Goal: Transaction & Acquisition: Purchase product/service

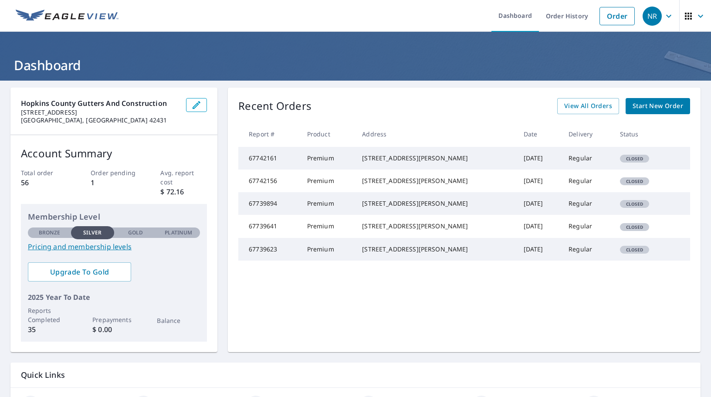
click at [661, 109] on span "Start New Order" at bounding box center [658, 106] width 51 height 11
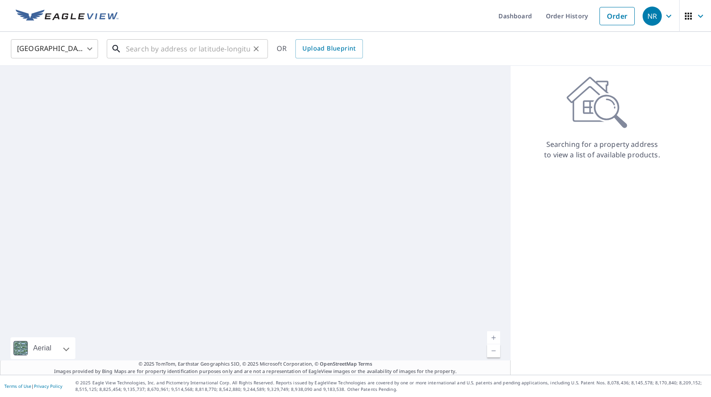
click at [172, 44] on input "text" at bounding box center [188, 49] width 124 height 24
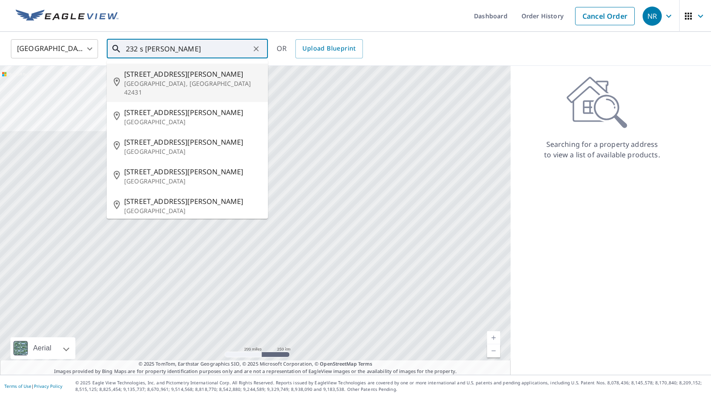
click at [173, 90] on li "[STREET_ADDRESS][PERSON_NAME]" at bounding box center [187, 83] width 161 height 38
type input "[STREET_ADDRESS][PERSON_NAME]"
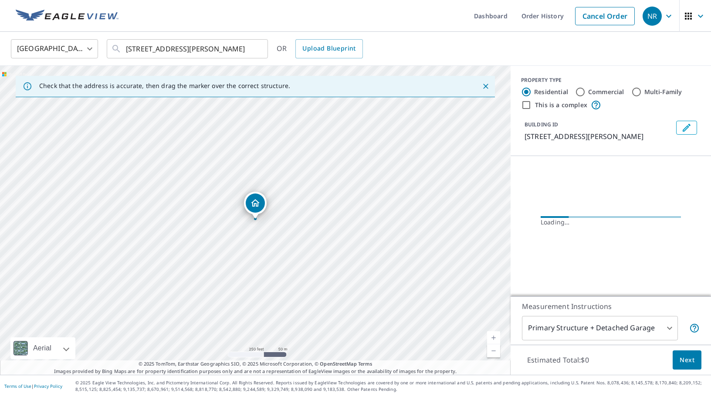
click at [494, 336] on link "Current Level 17, Zoom In" at bounding box center [493, 337] width 13 height 13
click at [494, 336] on link "Current Level 18, Zoom In" at bounding box center [493, 337] width 13 height 13
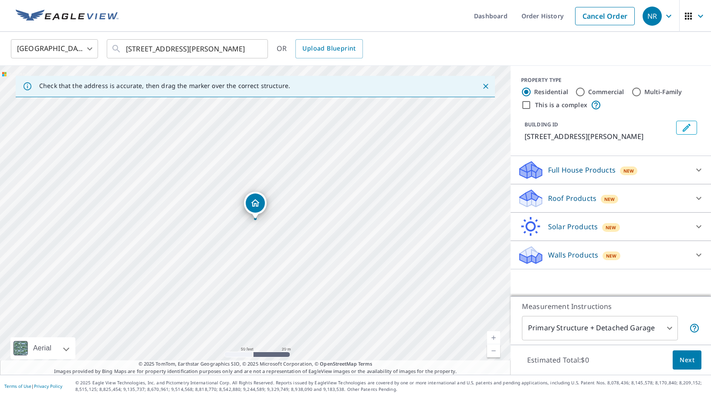
click at [494, 336] on link "Current Level 19, Zoom In" at bounding box center [493, 337] width 13 height 13
click at [668, 195] on div "Roof Products New" at bounding box center [603, 198] width 171 height 20
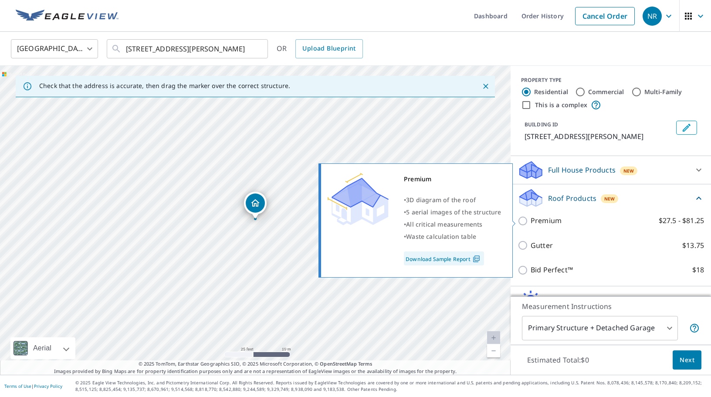
click at [562, 217] on label "Premium $27.5 - $81.25" at bounding box center [617, 220] width 173 height 11
click at [531, 217] on input "Premium $27.5 - $81.25" at bounding box center [524, 221] width 13 height 10
checkbox input "true"
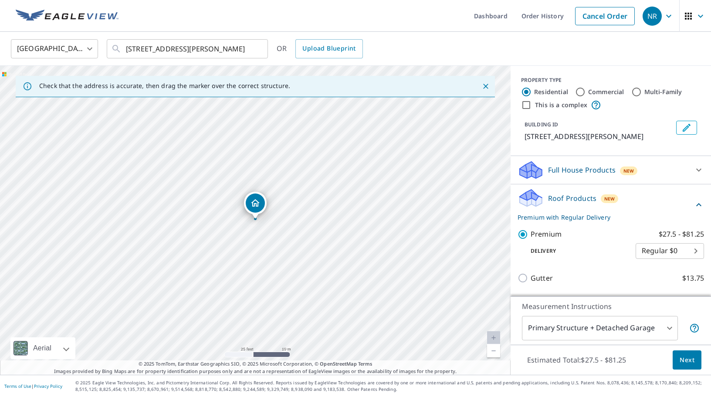
scroll to position [79, 0]
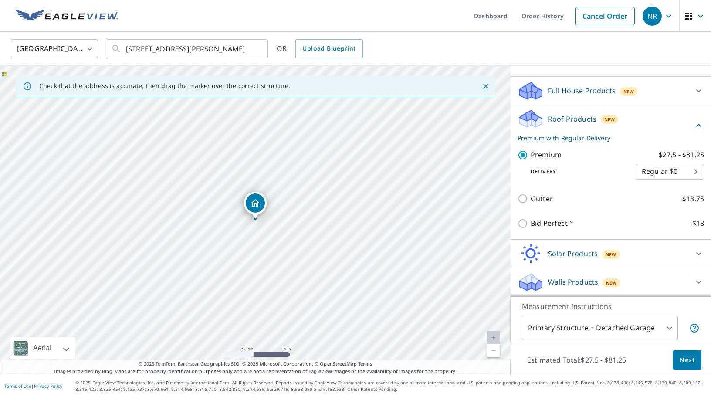
click at [677, 361] on button "Next" at bounding box center [687, 360] width 29 height 20
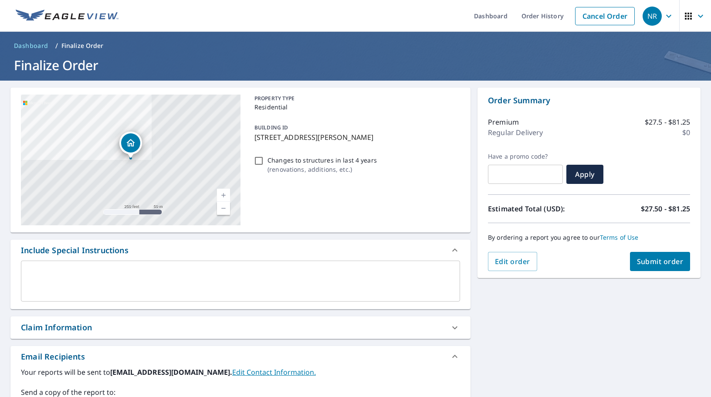
click at [656, 263] on span "Submit order" at bounding box center [660, 262] width 47 height 10
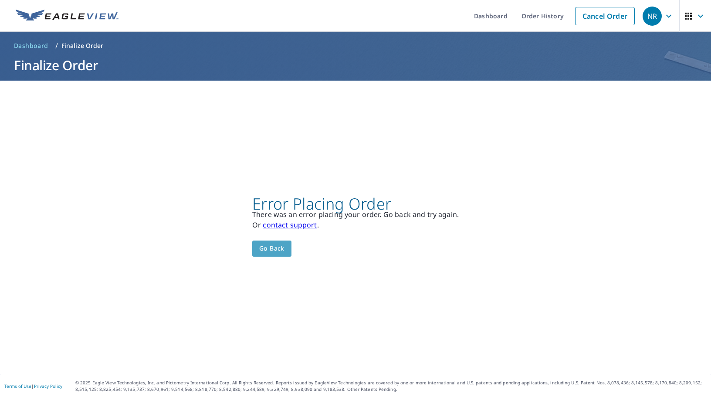
click at [279, 251] on span "Go back" at bounding box center [271, 248] width 25 height 11
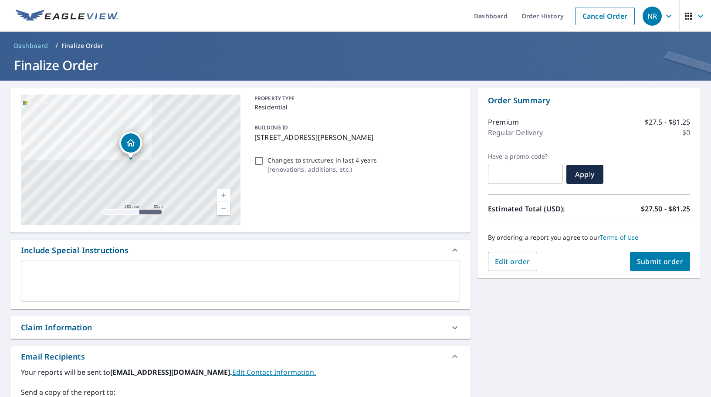
click at [285, 231] on div "[STREET_ADDRESS][PERSON_NAME] Aerial Road A standard road map Aerial A detailed…" at bounding box center [240, 160] width 460 height 145
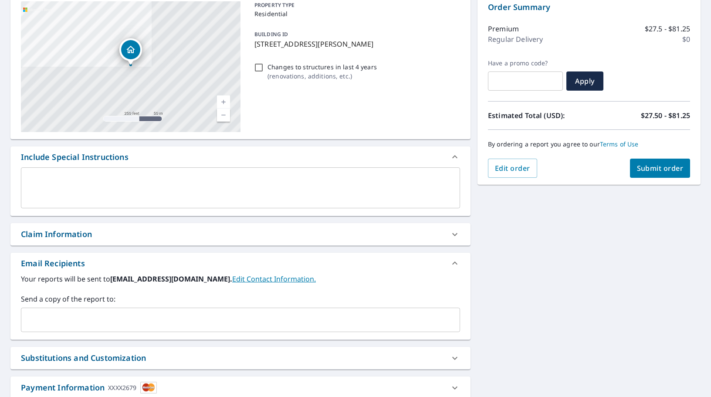
scroll to position [152, 0]
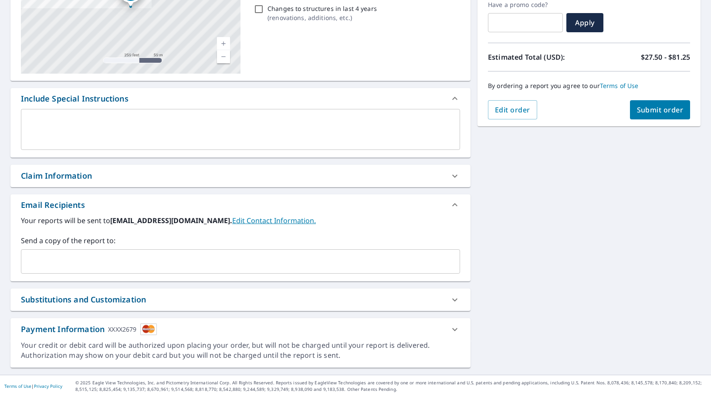
click at [430, 327] on div "Payment Information XXXX2679" at bounding box center [233, 329] width 424 height 12
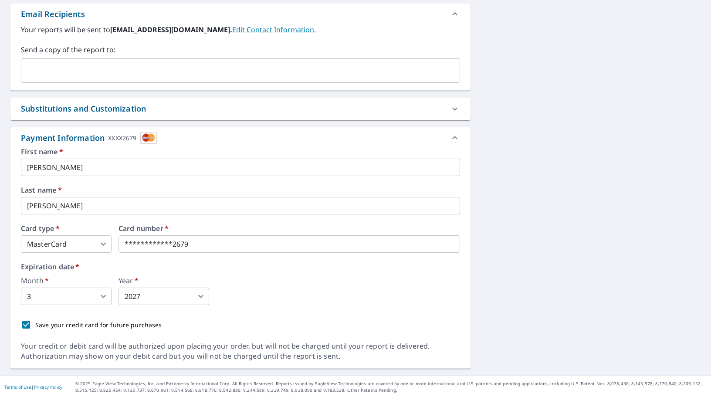
scroll to position [344, 0]
click at [26, 323] on input "Save your credit card for future purchases" at bounding box center [26, 324] width 18 height 18
click at [27, 323] on input "Save your credit card for future purchases" at bounding box center [26, 324] width 18 height 18
checkbox input "true"
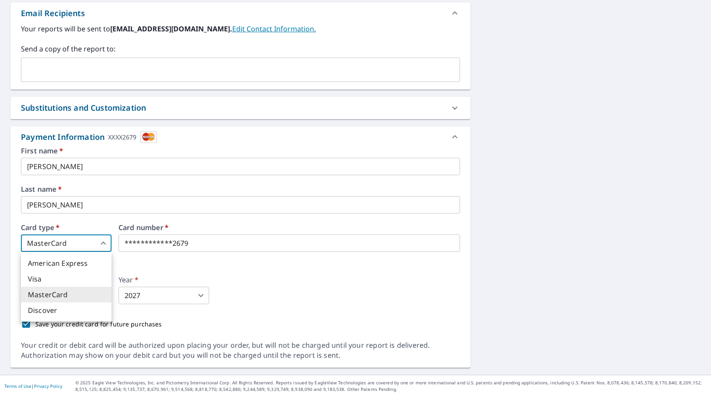
click at [87, 239] on body "NR NR Dashboard Order History Cancel Order NR Dashboard / Finalize Order Finali…" at bounding box center [355, 198] width 711 height 397
click at [87, 239] on div at bounding box center [355, 198] width 711 height 397
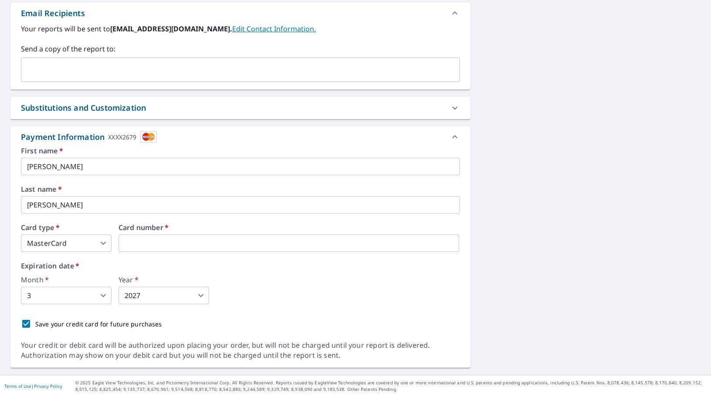
click at [273, 123] on div "[STREET_ADDRESS][PERSON_NAME] Aerial Road A standard road map Aerial A detailed…" at bounding box center [240, 56] width 460 height 624
click at [595, 146] on div "[STREET_ADDRESS][PERSON_NAME] Aerial Road A standard road map Aerial A detailed…" at bounding box center [355, 56] width 711 height 638
click at [495, 18] on div "[STREET_ADDRESS][PERSON_NAME] Aerial Road A standard road map Aerial A detailed…" at bounding box center [355, 56] width 711 height 638
click at [79, 297] on body "NR NR Dashboard Order History Cancel Order NR Dashboard / Finalize Order Finali…" at bounding box center [355, 198] width 711 height 397
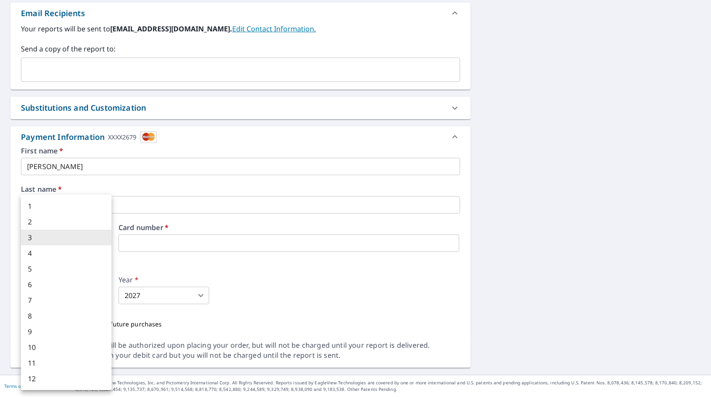
click at [45, 223] on li "2" at bounding box center [66, 222] width 91 height 16
type input "2"
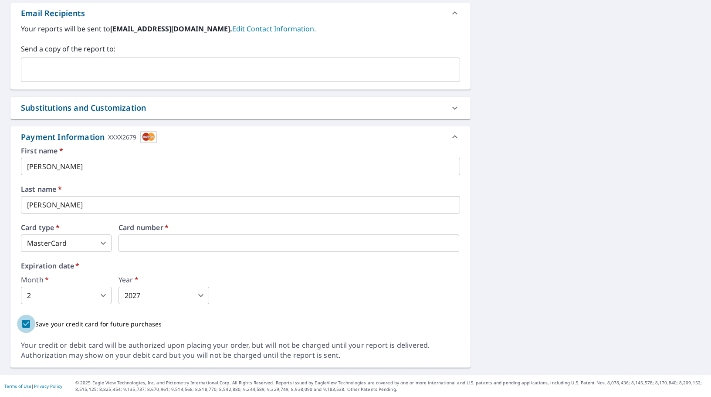
click at [24, 322] on input "Save your credit card for future purchases" at bounding box center [26, 324] width 18 height 18
checkbox input "false"
click at [280, 310] on div "First name   * [PERSON_NAME] ​ Last name   * [PERSON_NAME] ​ Card type   * Mast…" at bounding box center [240, 240] width 439 height 186
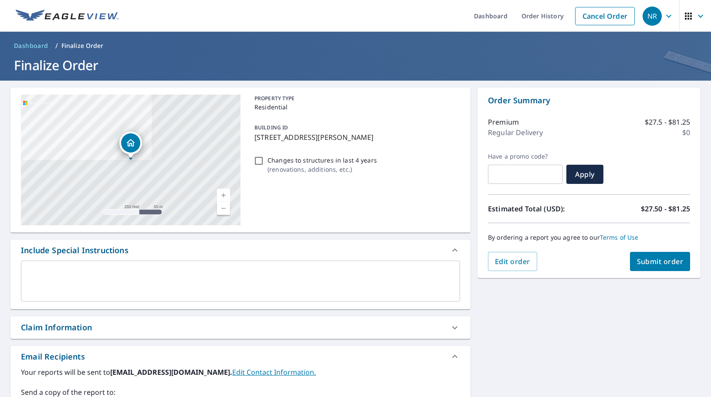
click at [657, 255] on button "Submit order" at bounding box center [660, 261] width 61 height 19
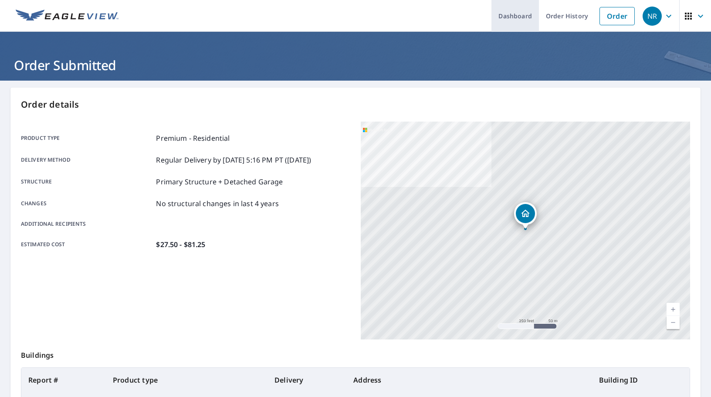
click at [497, 17] on link "Dashboard" at bounding box center [516, 16] width 48 height 32
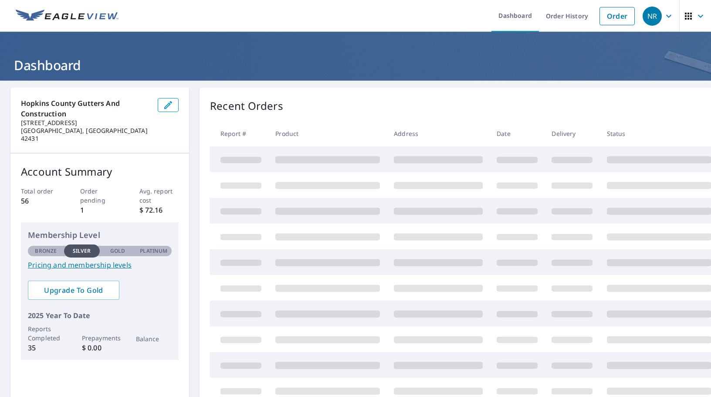
click at [310, 57] on h1 "Dashboard" at bounding box center [355, 65] width 691 height 18
